Goal: Navigation & Orientation: Find specific page/section

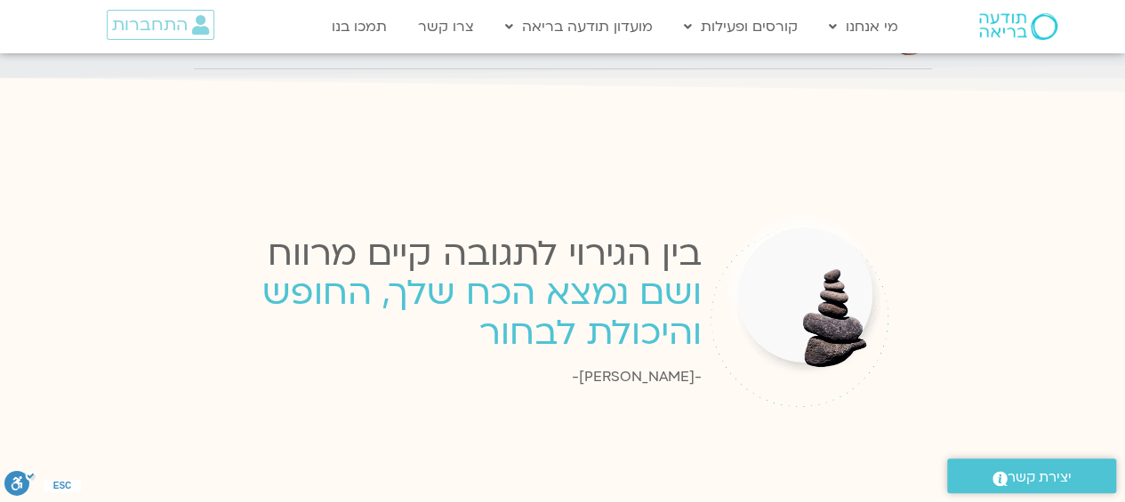
scroll to position [3914, 0]
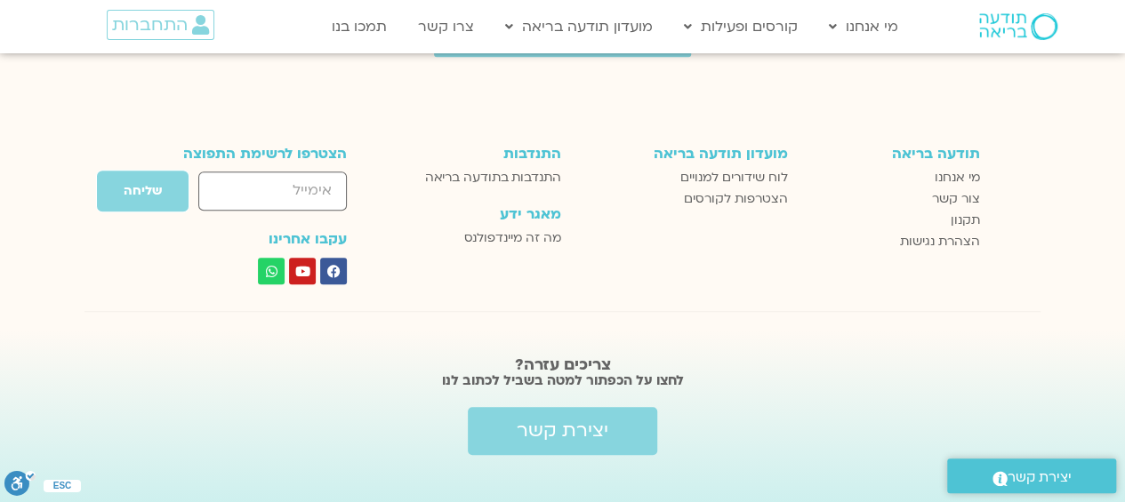
click at [933, 97] on link "שאלות נפוצות" at bounding box center [918, 105] width 196 height 41
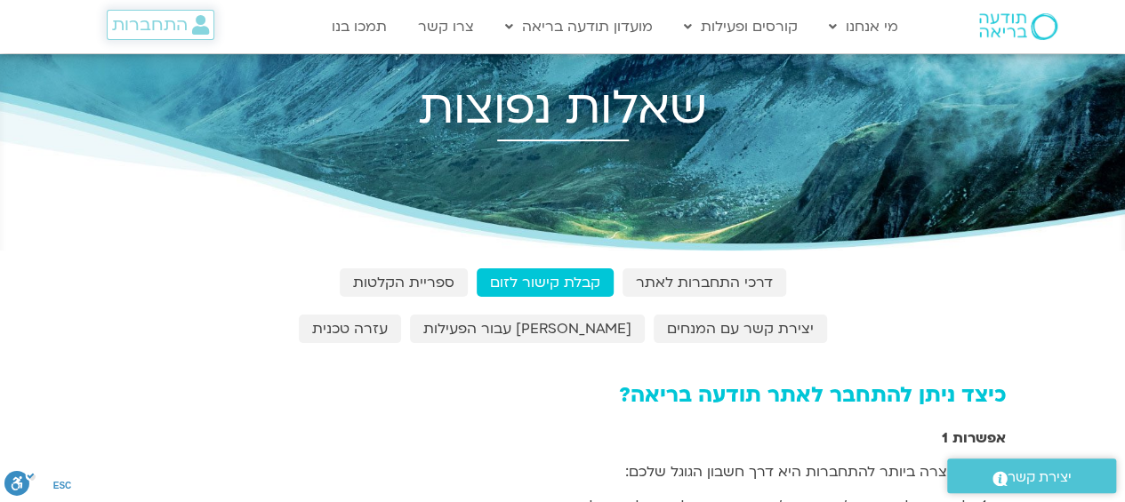
click at [182, 23] on span "התחברות" at bounding box center [150, 25] width 76 height 20
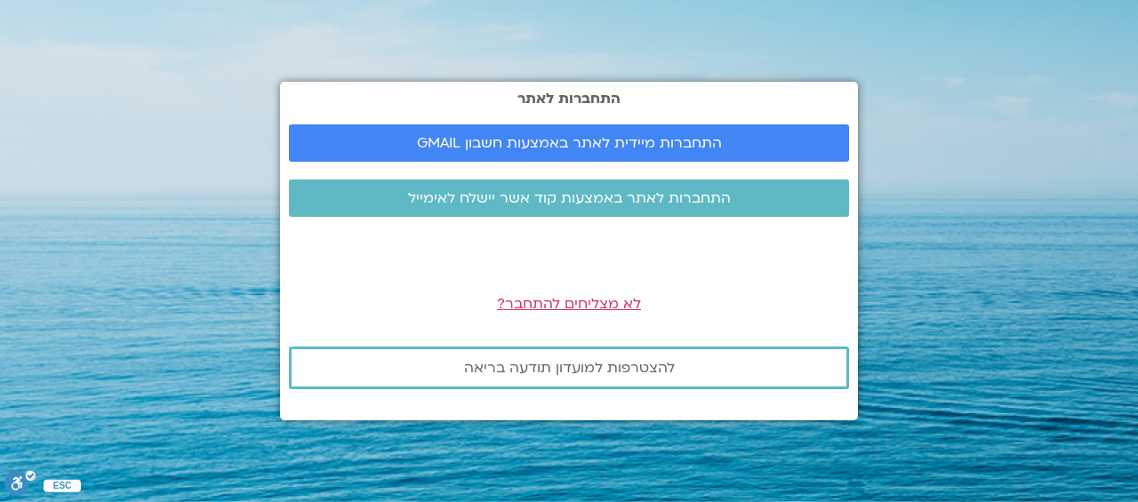
click at [548, 16] on div "התחברות לאתר התחברות מיידית לאתר באמצעות חשבון GMAIL התחברות לאתר באמצעות קוד א…" at bounding box center [569, 251] width 578 height 502
